Goal: Task Accomplishment & Management: Complete application form

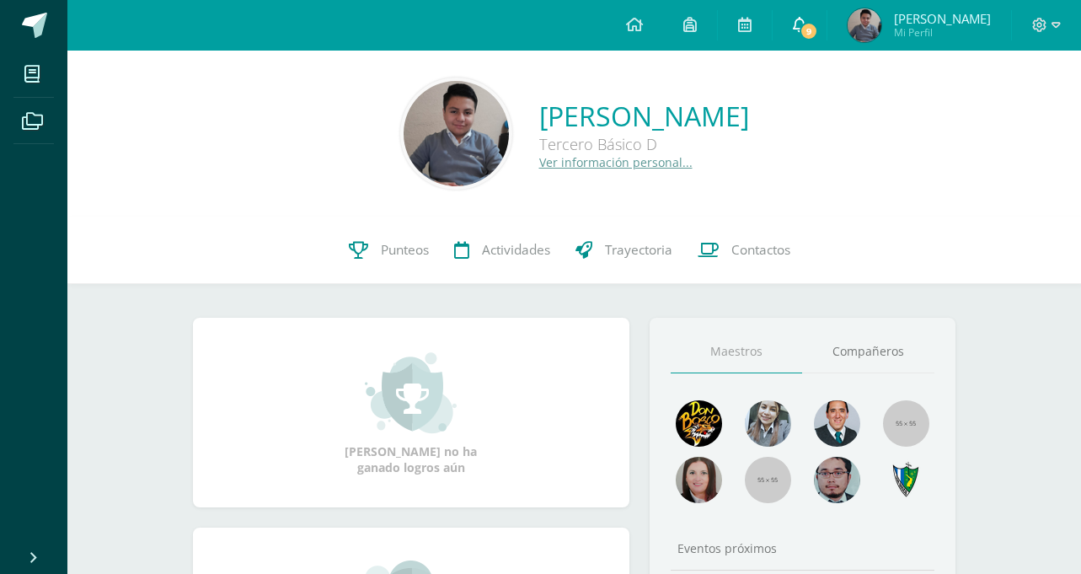
click at [825, 37] on link "9" at bounding box center [799, 25] width 54 height 51
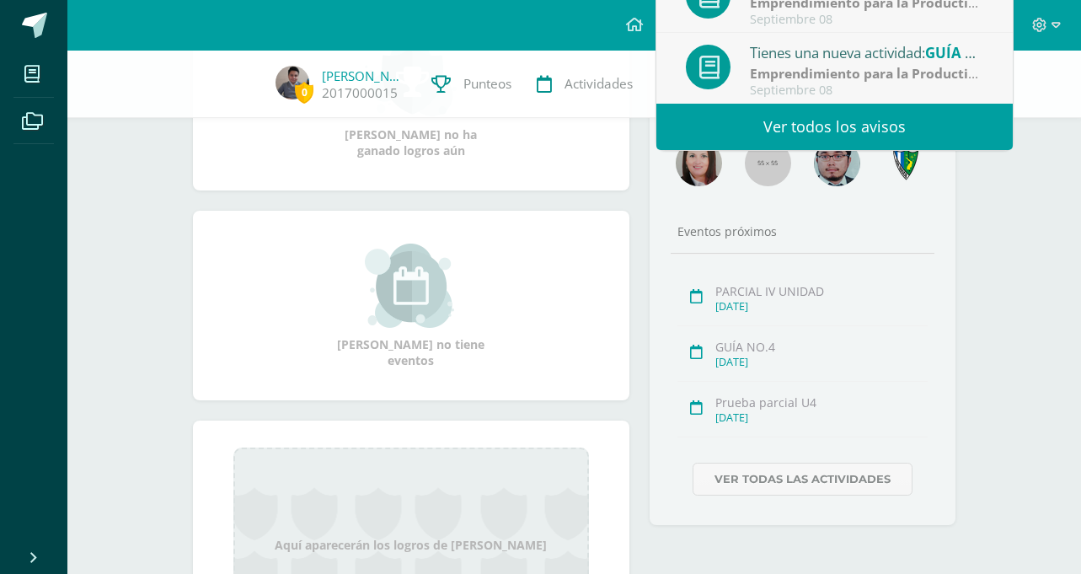
scroll to position [337, 0]
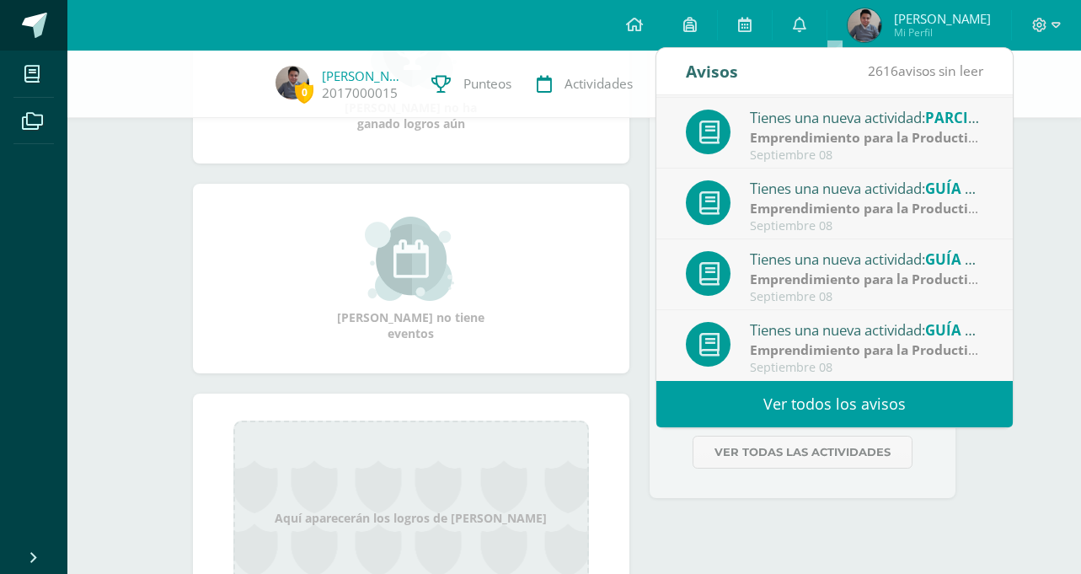
click at [10, 13] on link at bounding box center [33, 25] width 67 height 51
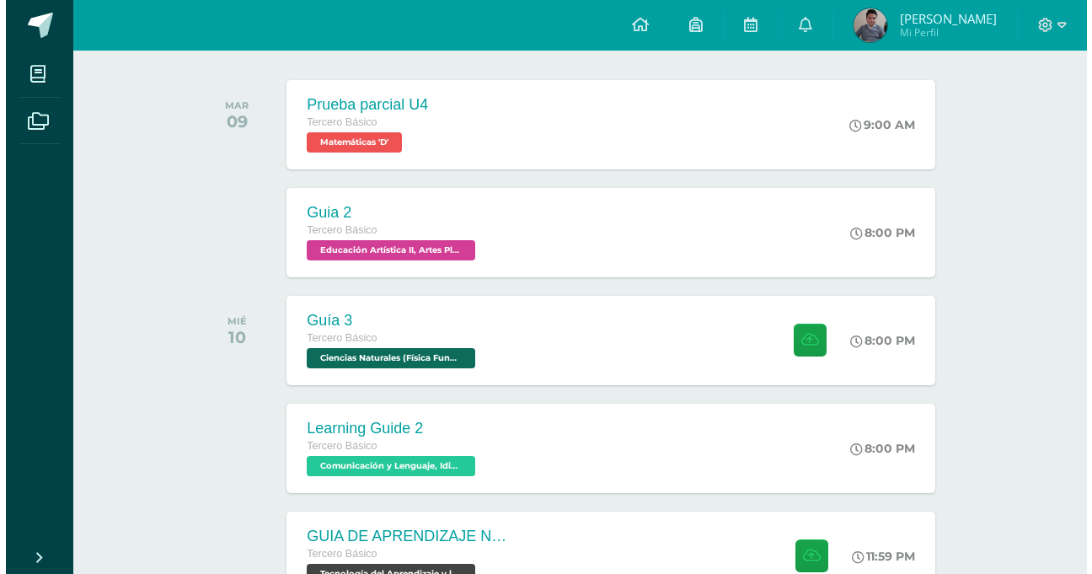
scroll to position [421, 0]
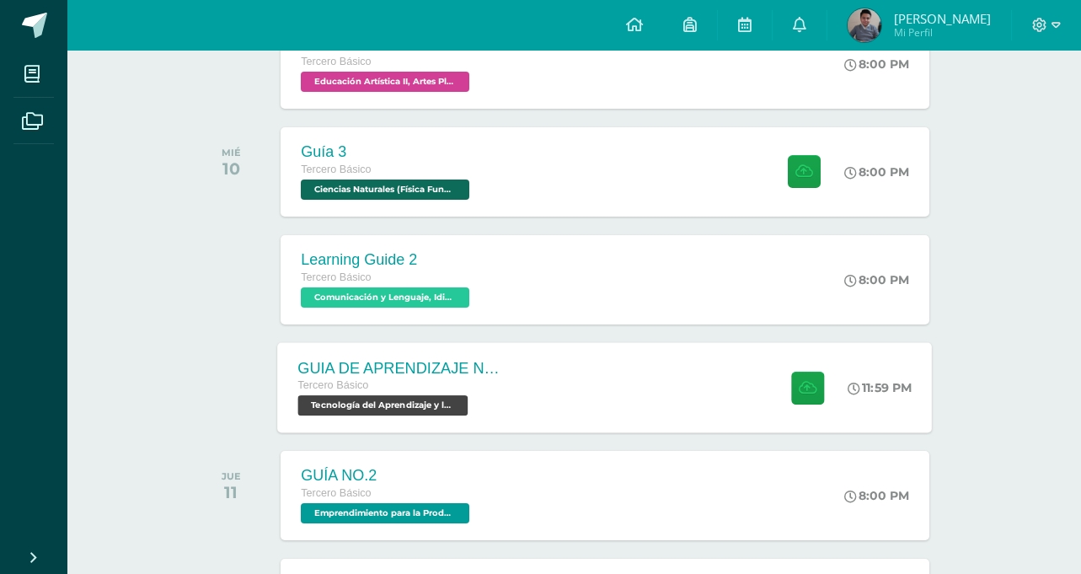
click at [378, 361] on div "GUIA DE APRENDIZAJE NO 3 / VIDEO" at bounding box center [400, 368] width 204 height 18
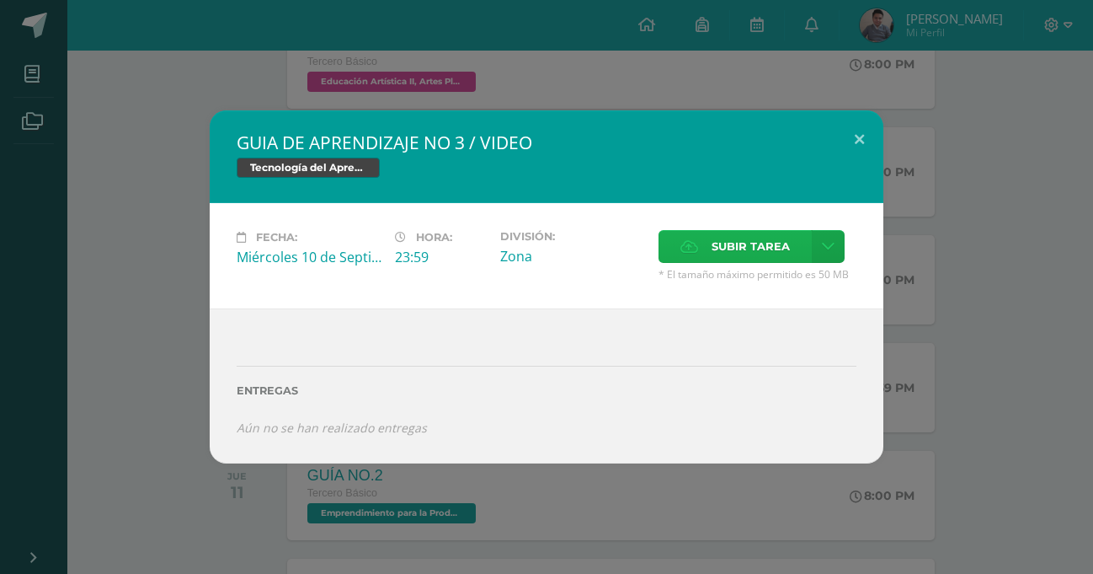
click at [735, 252] on span "Subir tarea" at bounding box center [751, 246] width 78 height 31
click at [0, 0] on input "Subir tarea" at bounding box center [0, 0] width 0 height 0
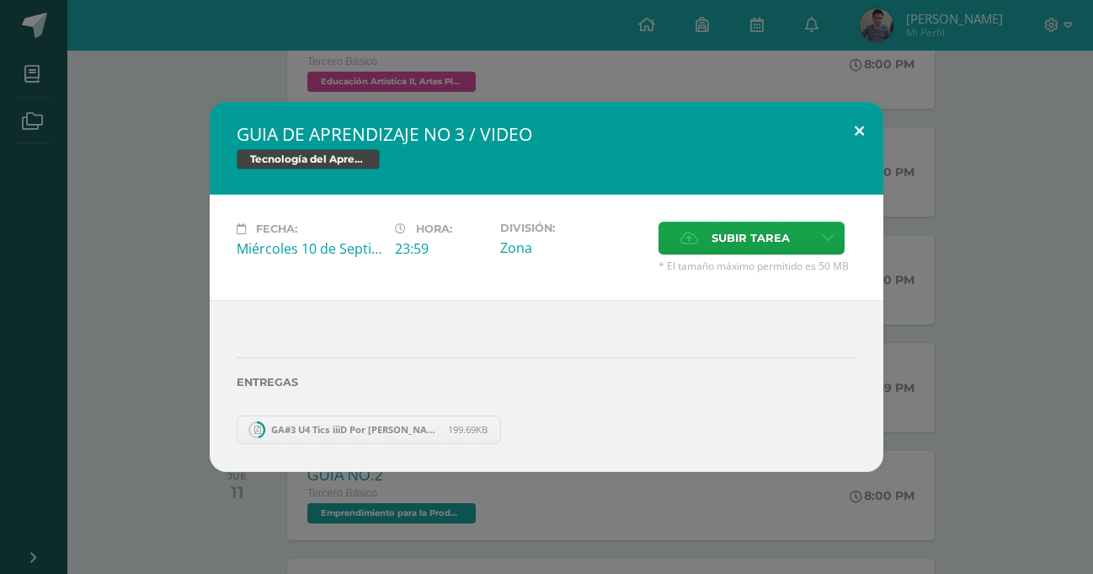
click at [846, 139] on button at bounding box center [860, 130] width 48 height 57
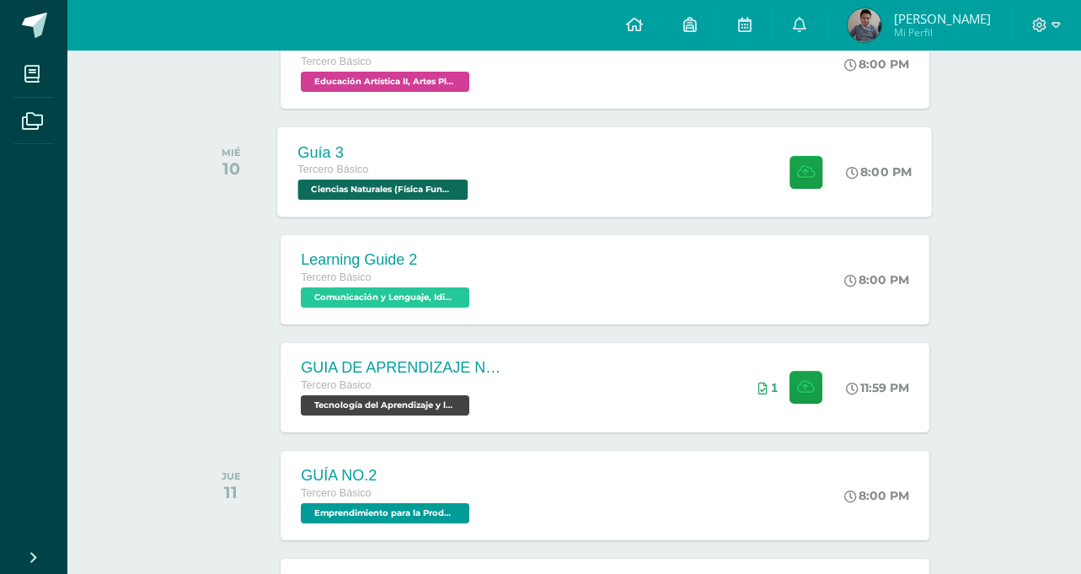
click at [413, 184] on span "Ciencias Naturales (Física Fundamental) 'D'" at bounding box center [383, 189] width 170 height 20
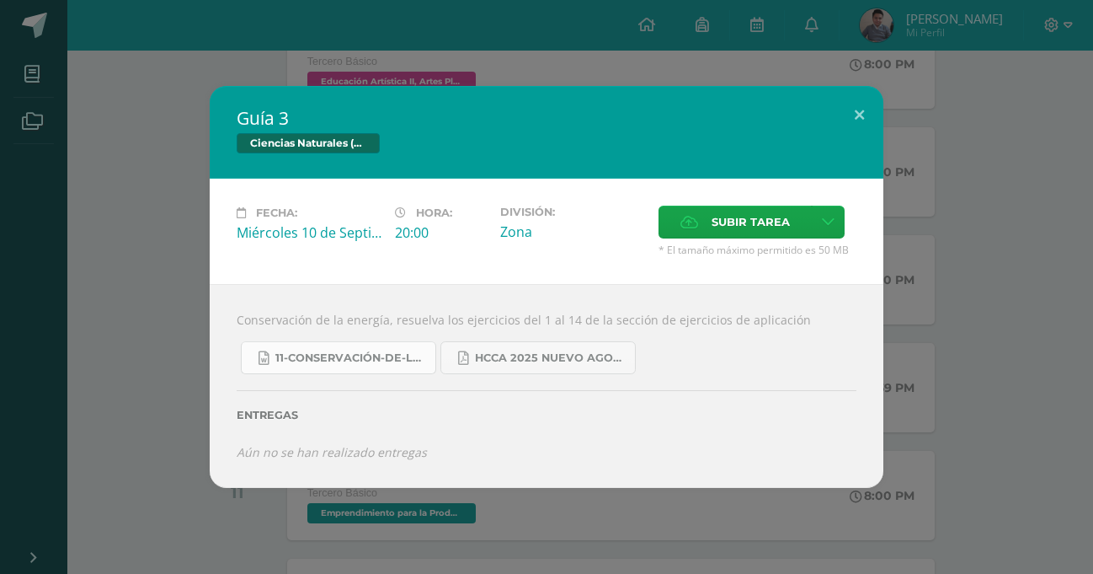
click at [389, 347] on link "11-Conservación-de-la-Energía.doc" at bounding box center [338, 357] width 195 height 33
